Goal: Task Accomplishment & Management: Manage account settings

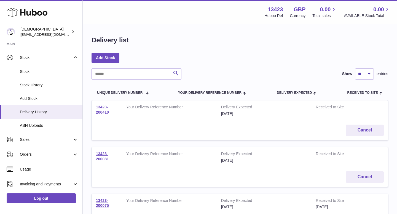
scroll to position [53, 0]
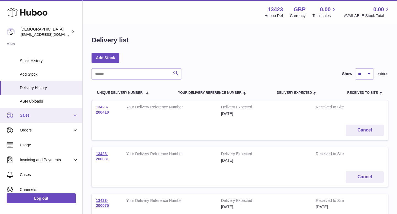
click at [27, 117] on span "Sales" at bounding box center [46, 115] width 53 height 5
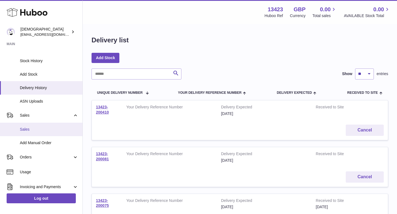
click at [27, 131] on span "Sales" at bounding box center [49, 129] width 58 height 5
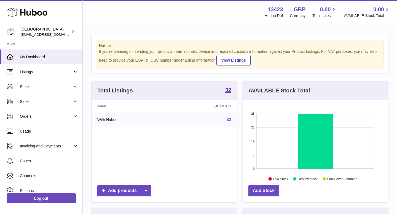
scroll to position [86, 145]
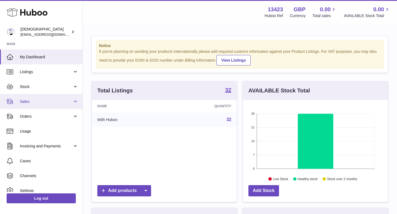
click at [27, 103] on span "Sales" at bounding box center [46, 101] width 53 height 5
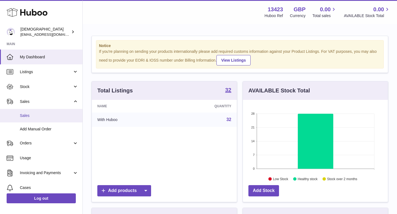
click at [27, 114] on span "Sales" at bounding box center [49, 115] width 58 height 5
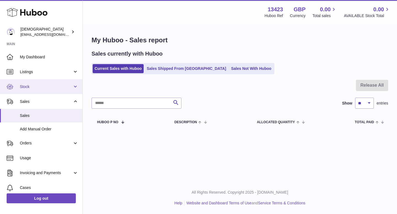
click at [22, 87] on span "Stock" at bounding box center [46, 86] width 53 height 5
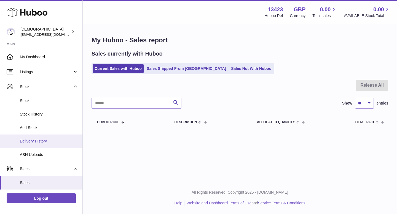
click at [30, 139] on span "Delivery History" at bounding box center [49, 141] width 58 height 5
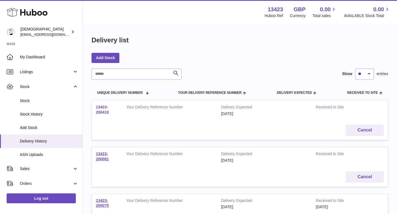
click at [102, 112] on link "13423-200410" at bounding box center [102, 110] width 13 height 10
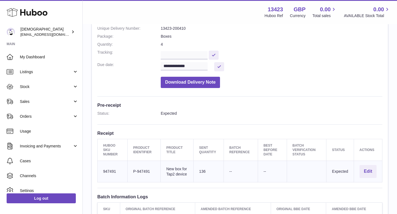
scroll to position [71, 0]
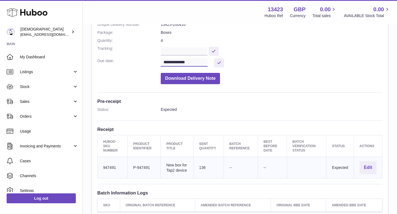
click at [203, 63] on input "**********" at bounding box center [184, 62] width 47 height 8
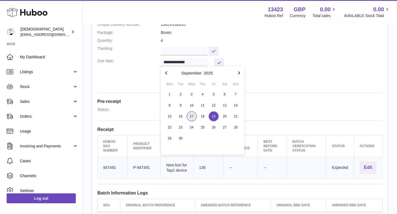
click at [194, 118] on span "17" at bounding box center [192, 117] width 10 height 10
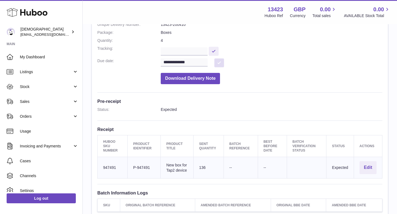
click at [219, 59] on button at bounding box center [219, 62] width 10 height 9
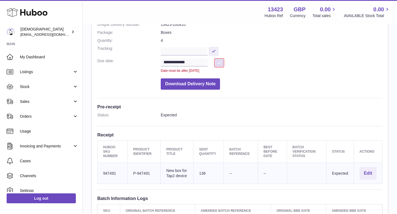
click at [218, 64] on button at bounding box center [219, 62] width 10 height 9
click at [166, 65] on input "**********" at bounding box center [184, 62] width 47 height 8
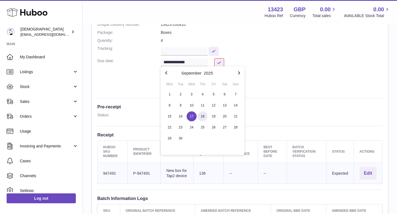
click at [201, 116] on span "18" at bounding box center [203, 117] width 10 height 10
type input "**********"
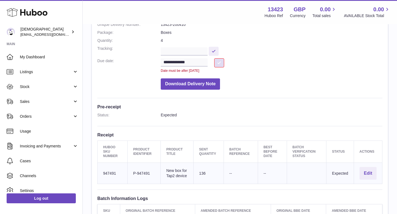
click at [219, 65] on button at bounding box center [219, 62] width 10 height 9
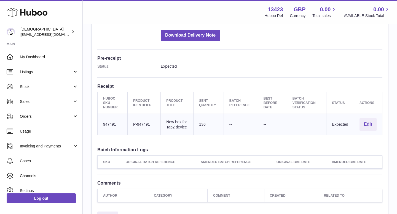
scroll to position [171, 0]
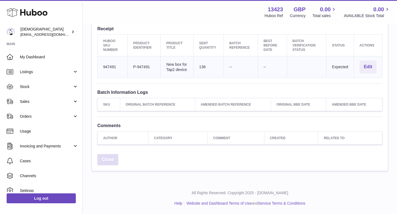
click at [109, 157] on link "Close" at bounding box center [107, 159] width 21 height 11
